Goal: Task Accomplishment & Management: Manage account settings

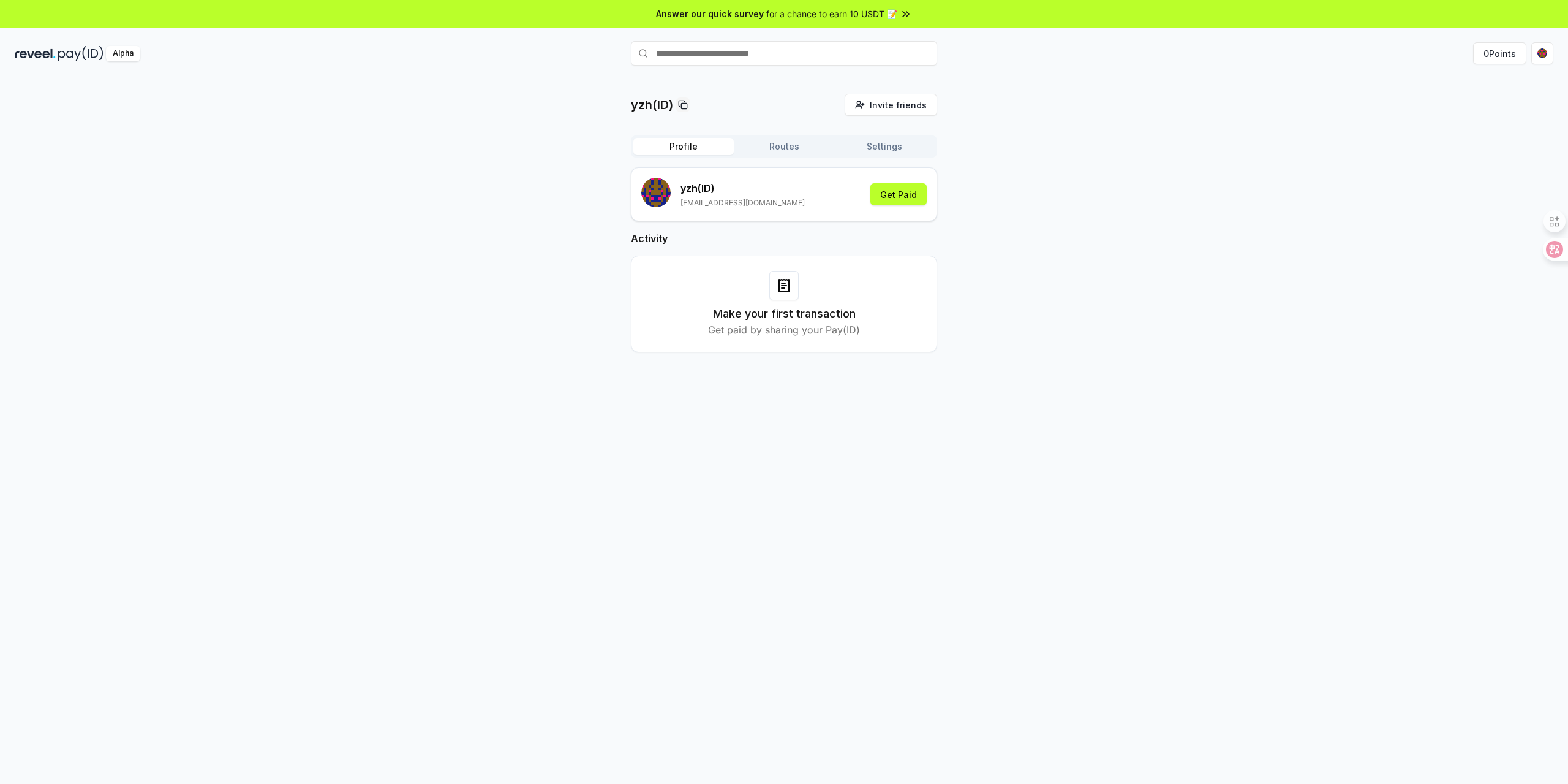
drag, startPoint x: 1362, startPoint y: 296, endPoint x: 1388, endPoint y: 21, distance: 276.2
click at [1362, 295] on div "yzh(ID) Invite friends Invite Profile Routes Settings yzh (ID) [EMAIL_ADDRESS][…" at bounding box center [784, 233] width 1539 height 278
click at [796, 153] on button "Routes" at bounding box center [784, 146] width 100 height 18
click at [865, 139] on button "Settings" at bounding box center [884, 146] width 100 height 18
click at [1492, 57] on button "0 Points" at bounding box center [1500, 53] width 53 height 22
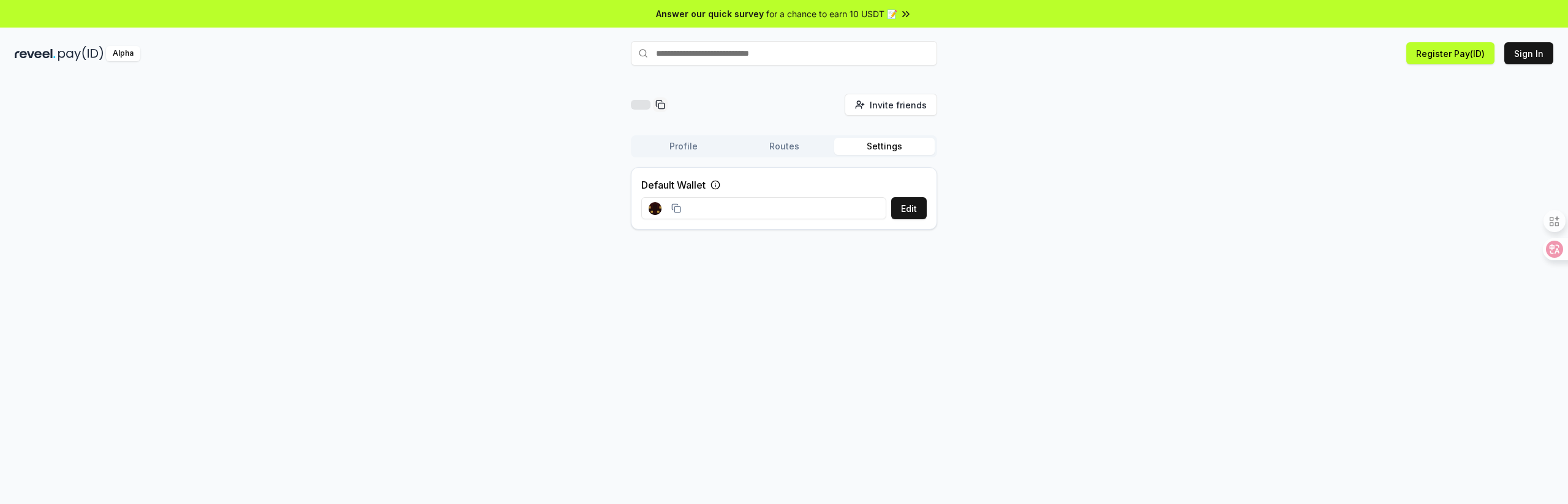
click at [1200, 85] on div "Invite friends Invite Profile Routes Settings Default Wallet Edit" at bounding box center [784, 304] width 1568 height 470
click at [1145, 453] on div "Invite friends Invite Profile Routes Settings Default Wallet Edit" at bounding box center [784, 304] width 1568 height 470
